Goal: Task Accomplishment & Management: Complete application form

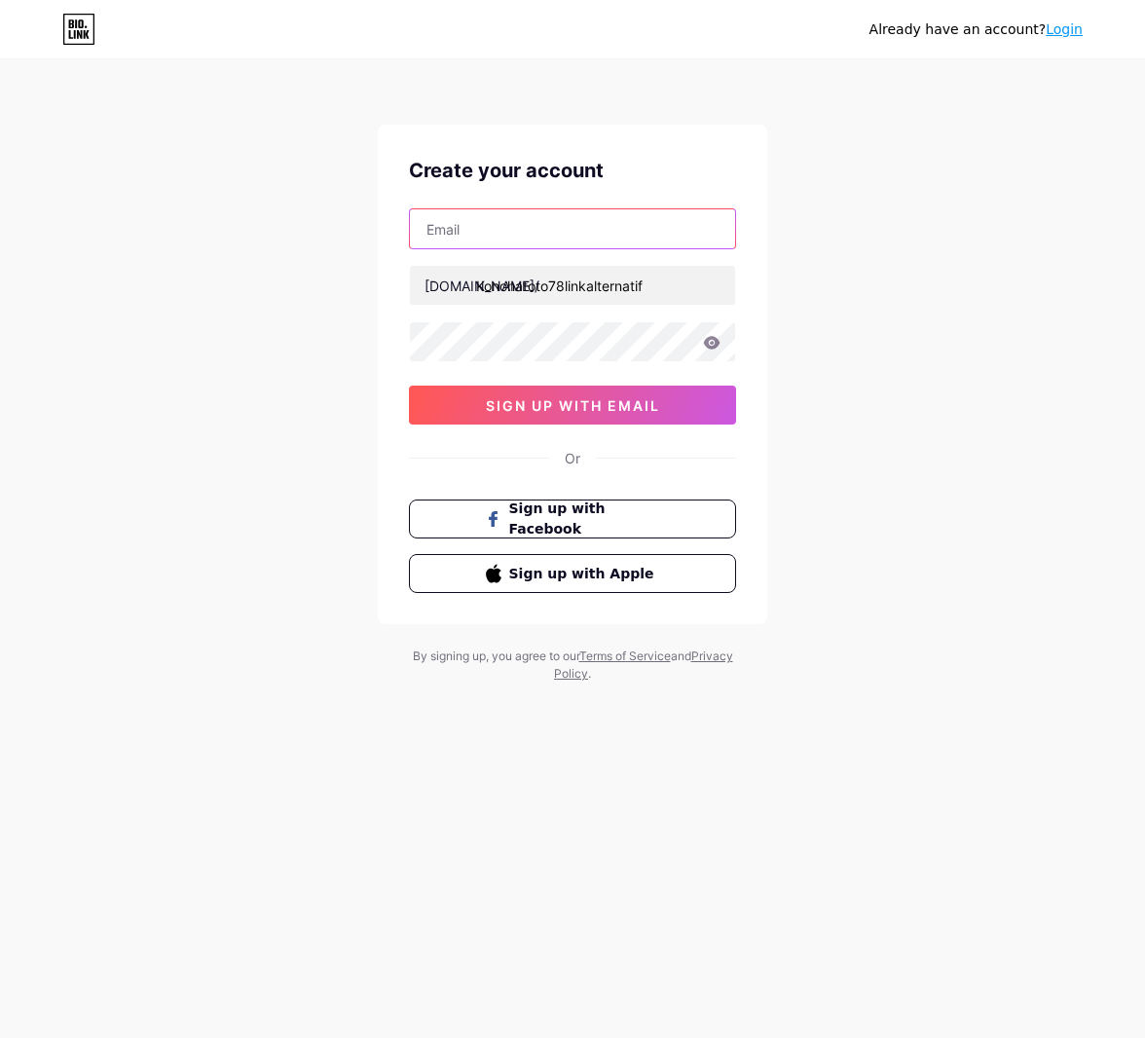
click at [514, 219] on input "text" at bounding box center [572, 228] width 325 height 39
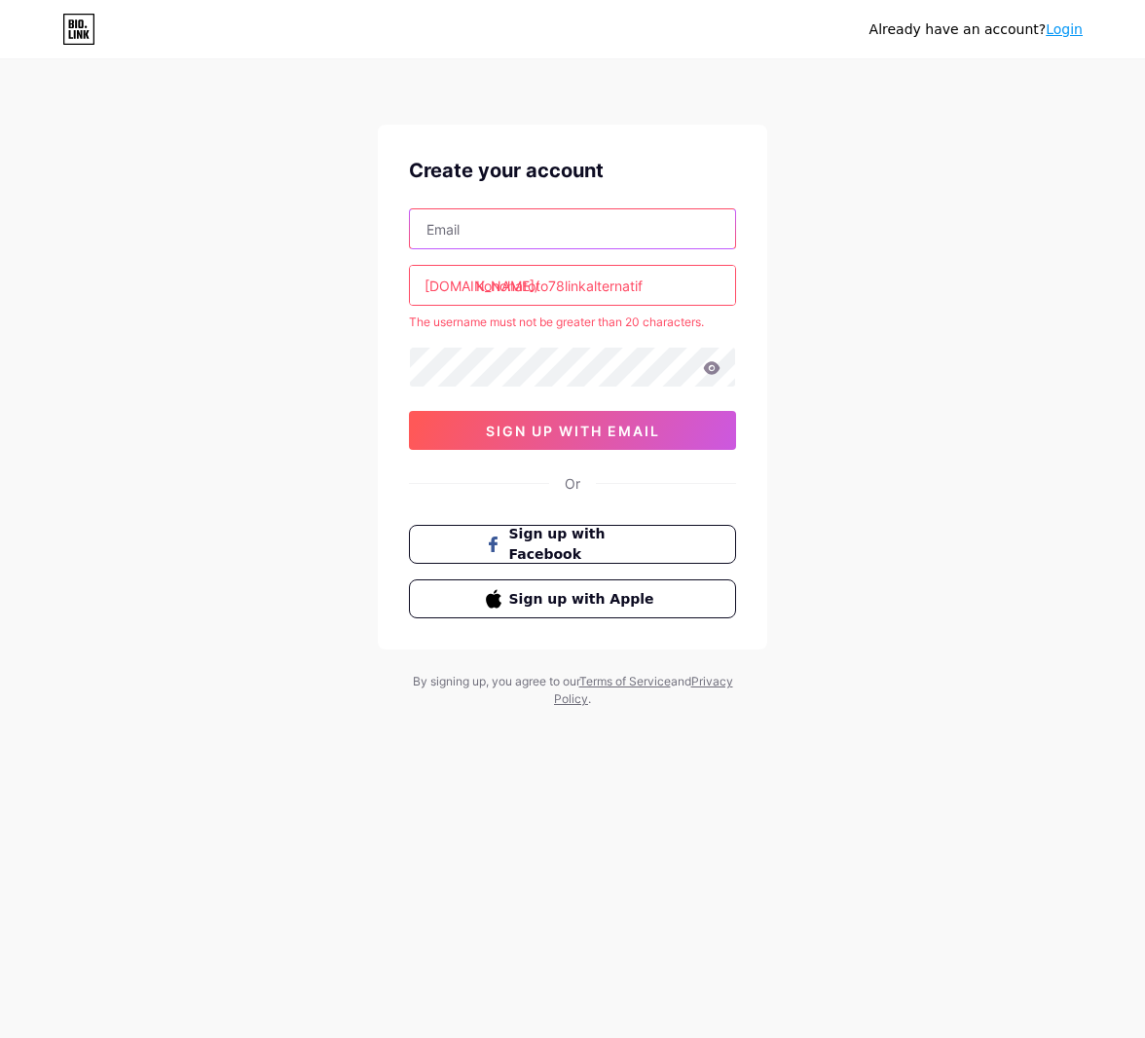
click at [468, 239] on input "text" at bounding box center [572, 228] width 325 height 39
paste input "[EMAIL_ADDRESS][DOMAIN_NAME]"
type input "[EMAIL_ADDRESS][DOMAIN_NAME]"
drag, startPoint x: 662, startPoint y: 280, endPoint x: 477, endPoint y: 283, distance: 185.0
click at [477, 283] on input "Konohatoto78linkalternatif" at bounding box center [572, 285] width 325 height 39
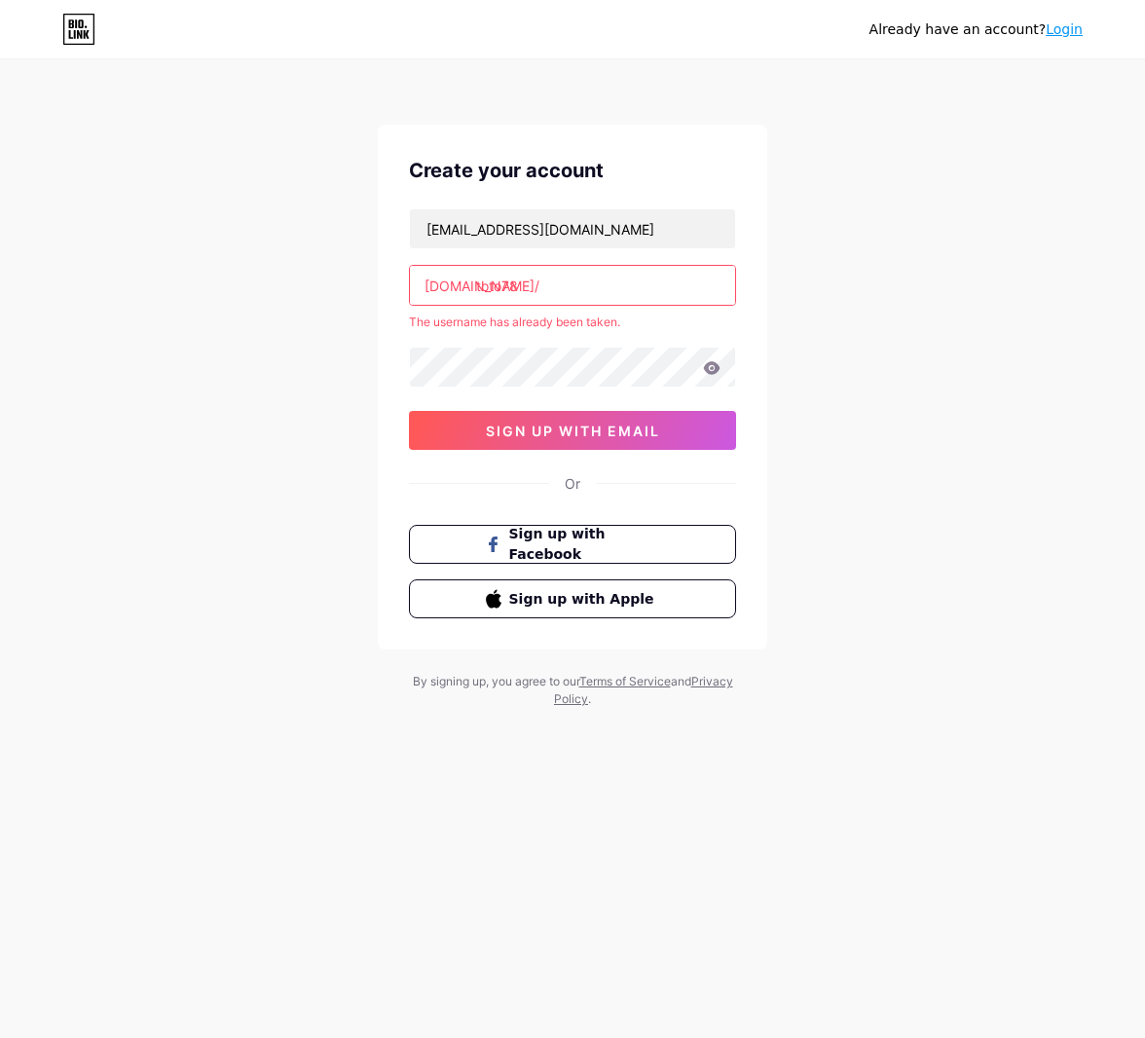
type input "toto78"
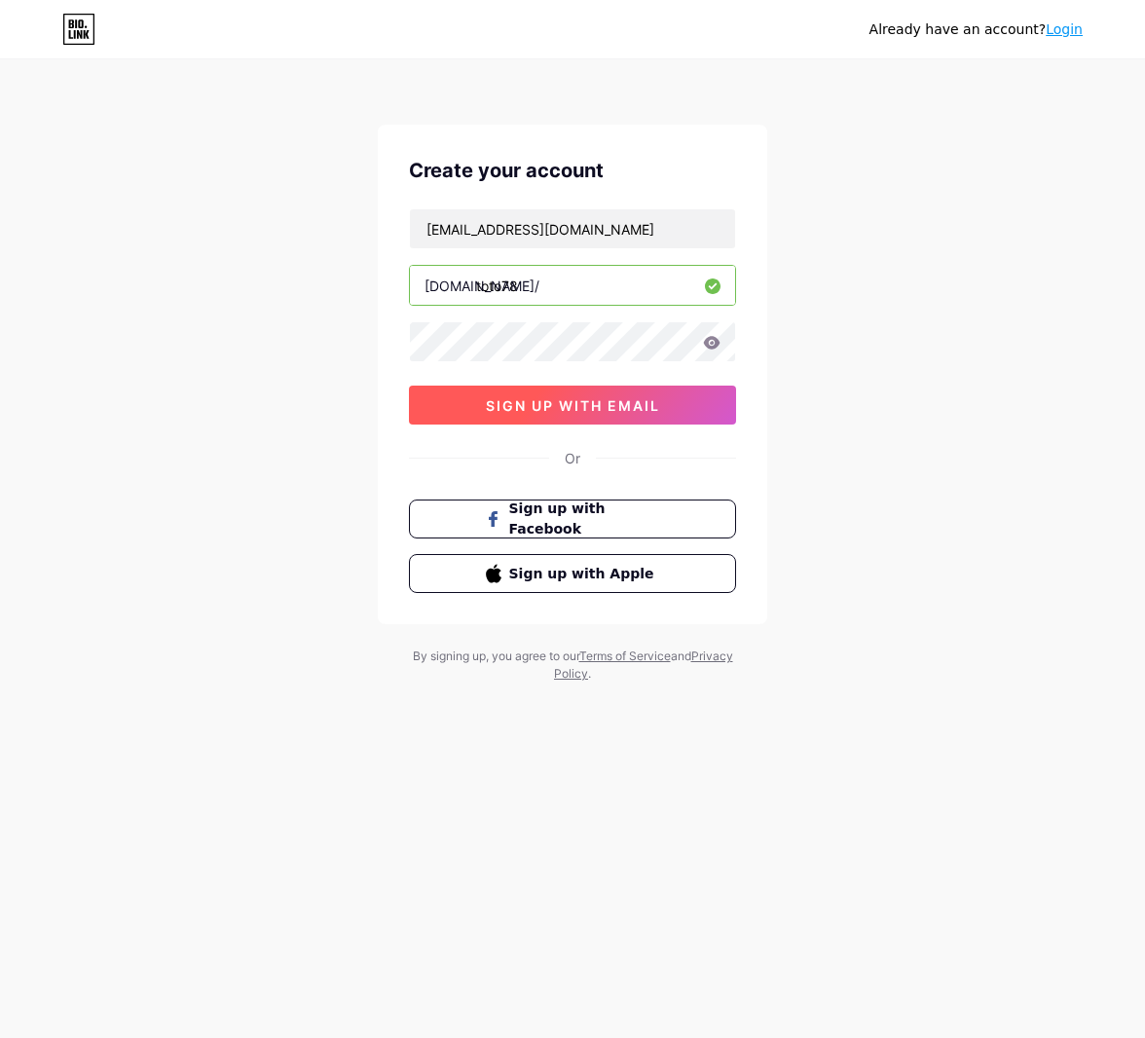
click at [563, 399] on span "sign up with email" at bounding box center [573, 405] width 174 height 17
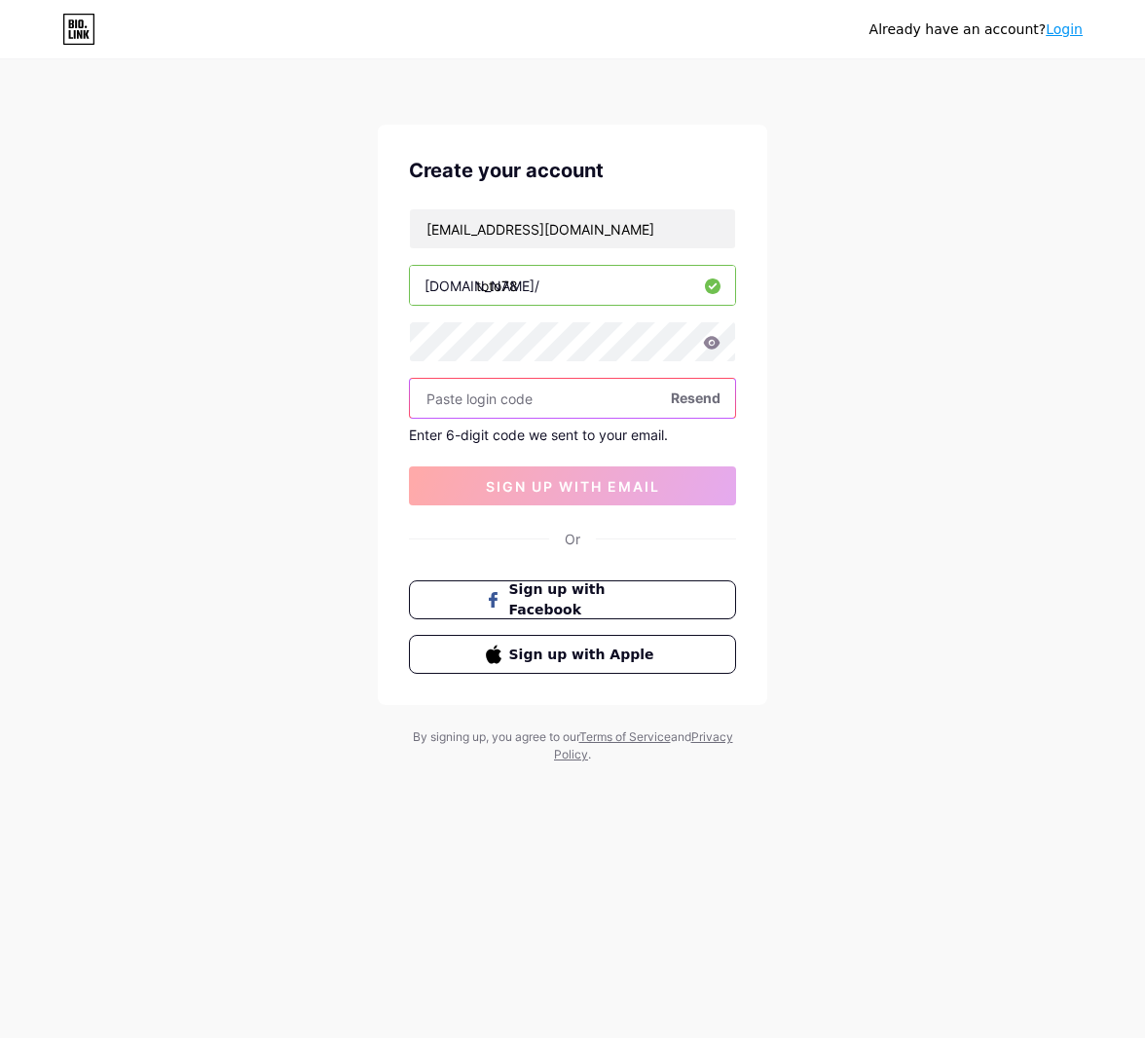
click at [558, 401] on input "text" at bounding box center [572, 398] width 325 height 39
paste input "148531"
type input "148531"
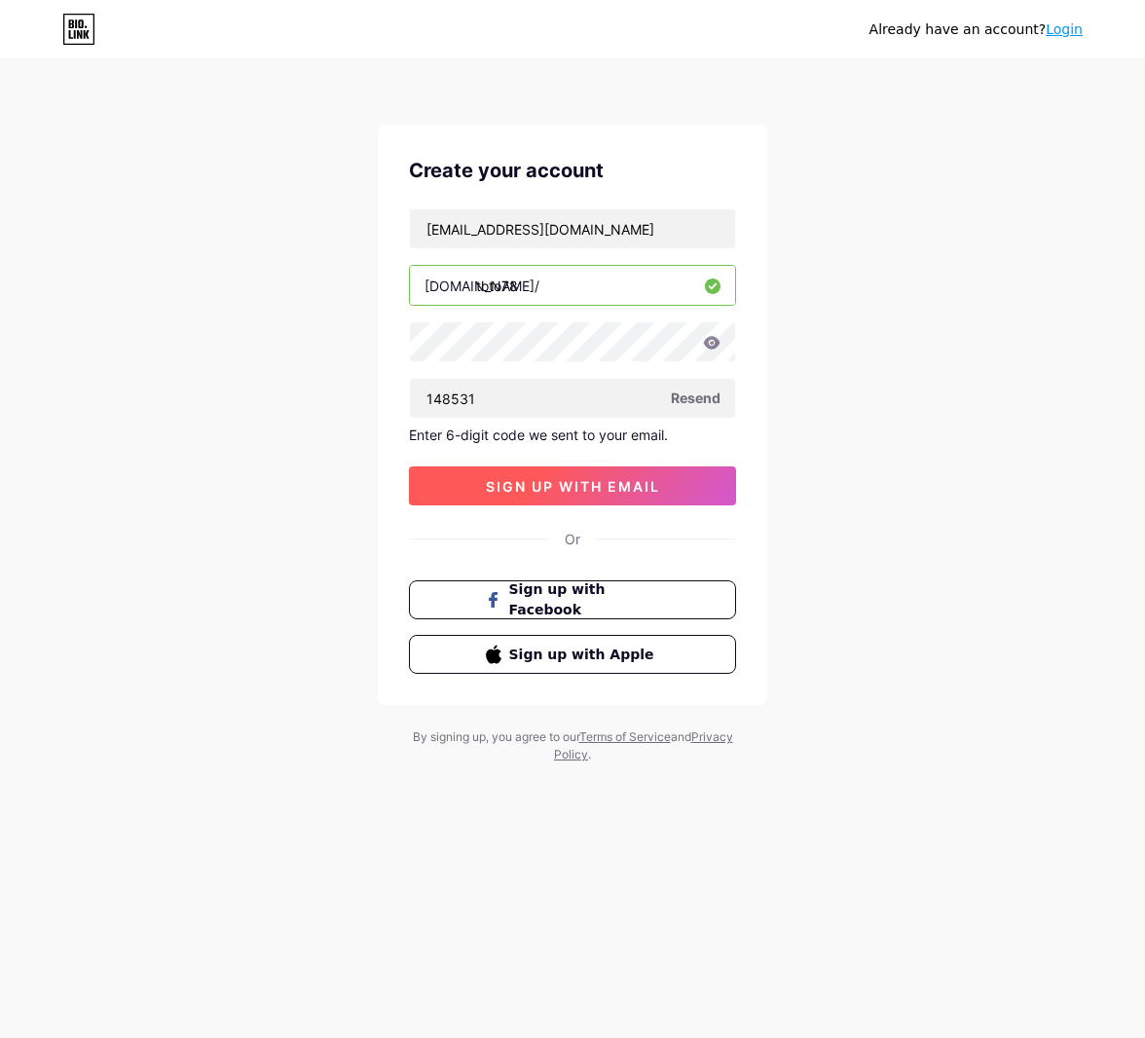
click at [565, 478] on span "sign up with email" at bounding box center [573, 486] width 174 height 17
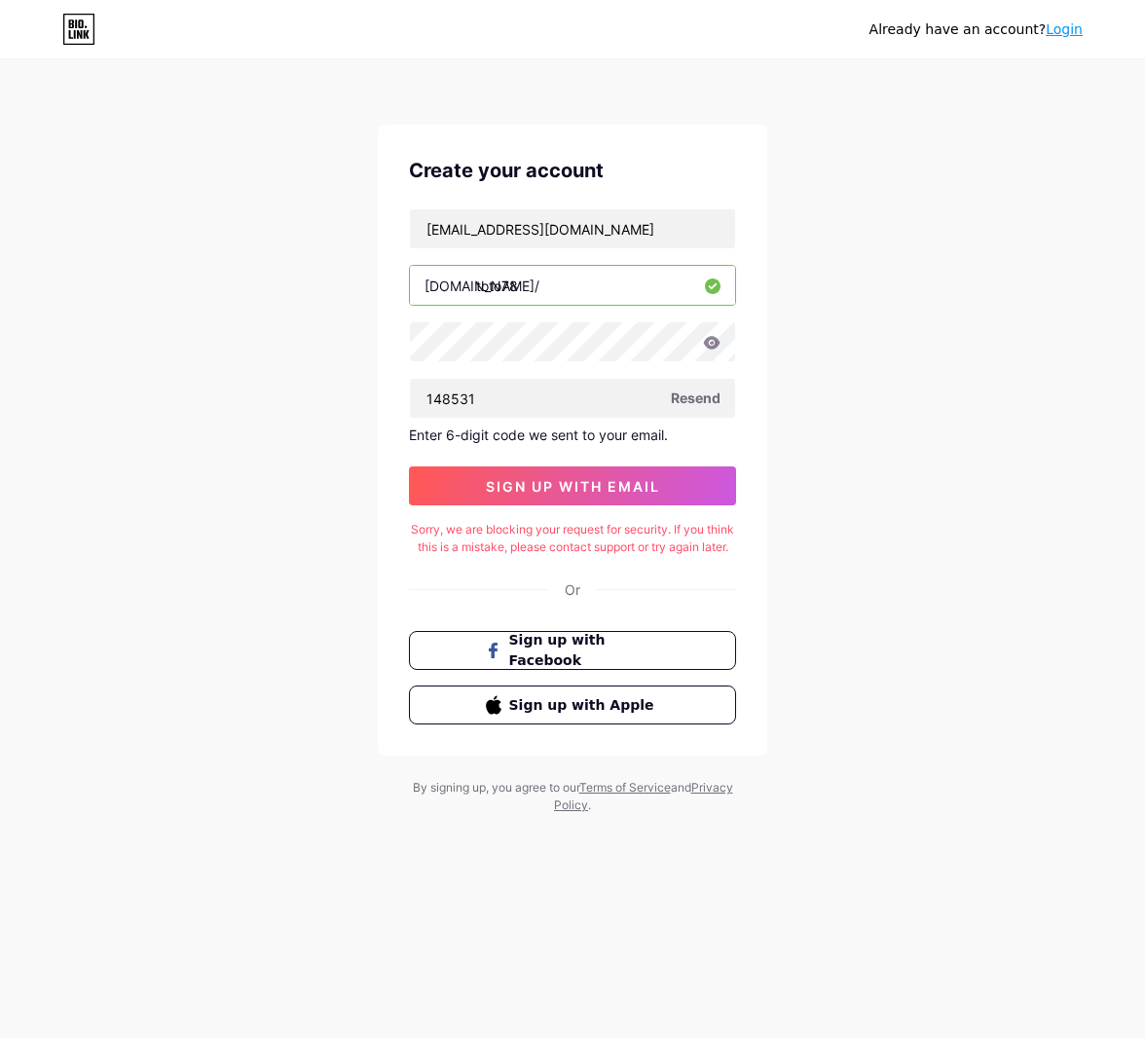
click at [432, 533] on div "Sorry, we are blocking your request for security. If you think this is a mistak…" at bounding box center [572, 538] width 327 height 35
copy div "Sorry, we are blocking your request for security. If you think this is a mistak…"
drag, startPoint x: 211, startPoint y: 372, endPoint x: 223, endPoint y: 371, distance: 11.7
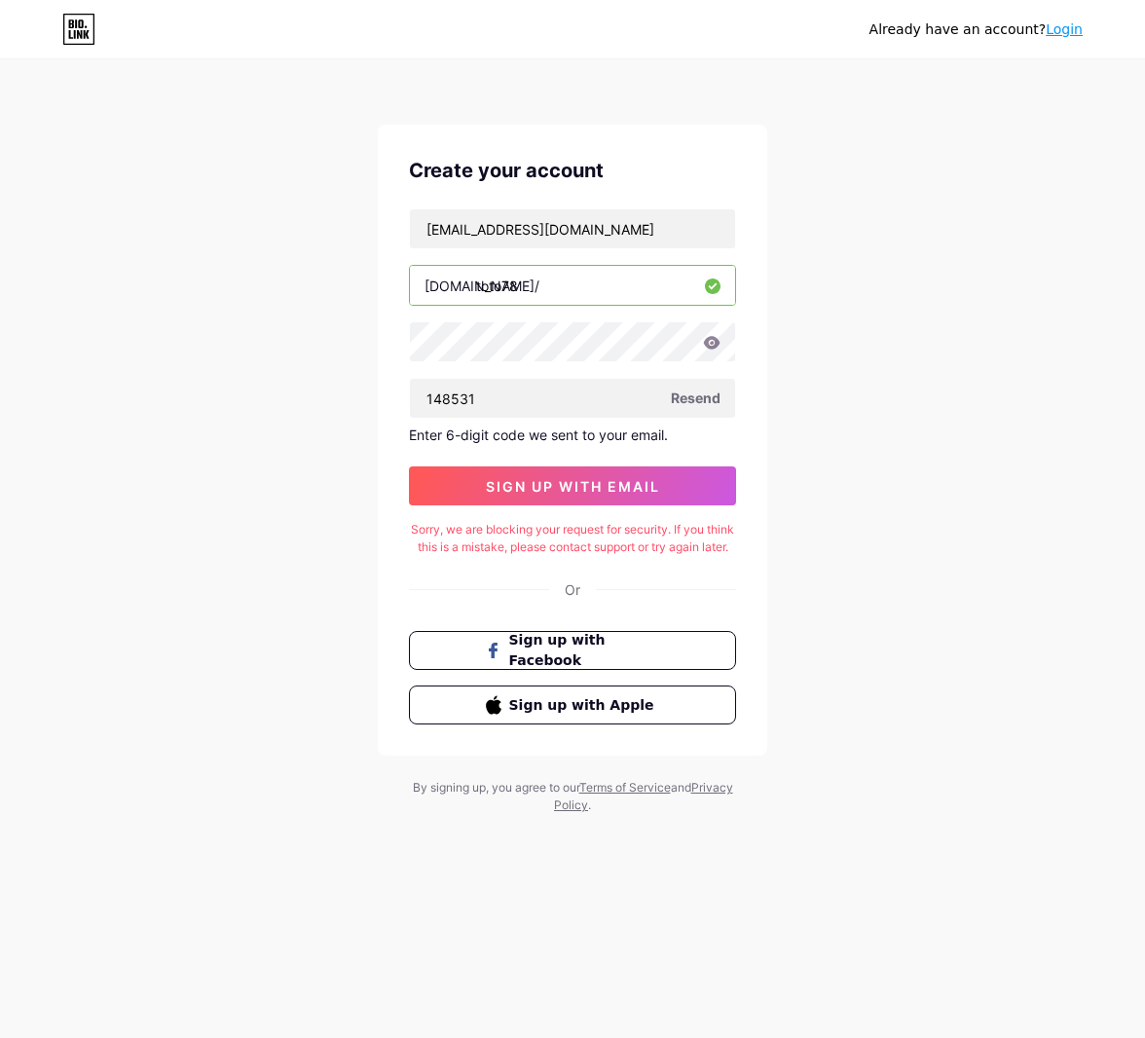
click at [212, 372] on div "Already have an account? Login Create your account [EMAIL_ADDRESS][DOMAIN_NAME]…" at bounding box center [572, 438] width 1145 height 876
click at [498, 392] on input "148531" at bounding box center [572, 398] width 325 height 39
click at [549, 277] on input "toto78" at bounding box center [572, 285] width 325 height 39
type input "t"
type input "ayam12"
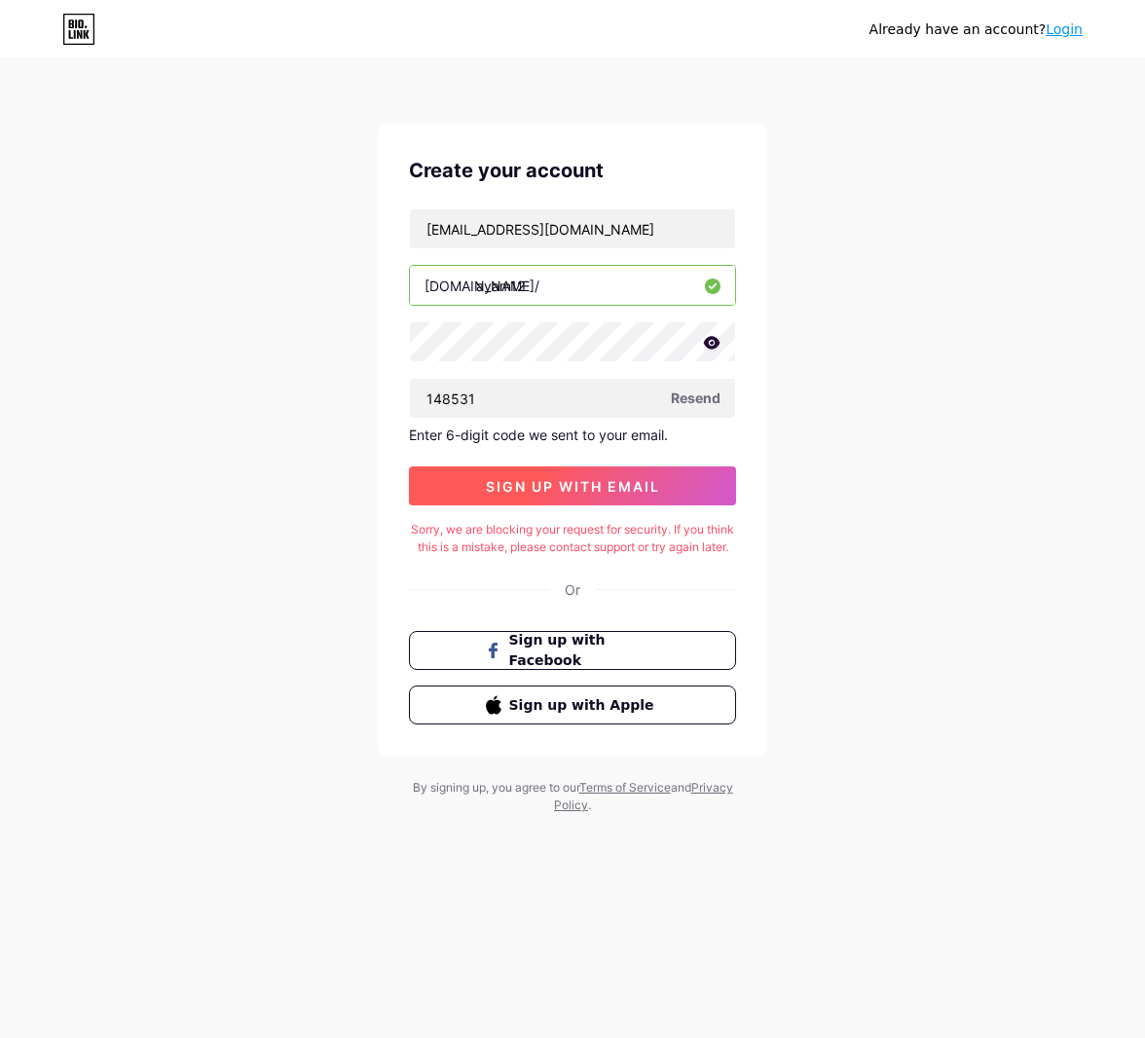
click at [561, 490] on span "sign up with email" at bounding box center [573, 486] width 174 height 17
